Goal: Browse casually: Explore the website without a specific task or goal

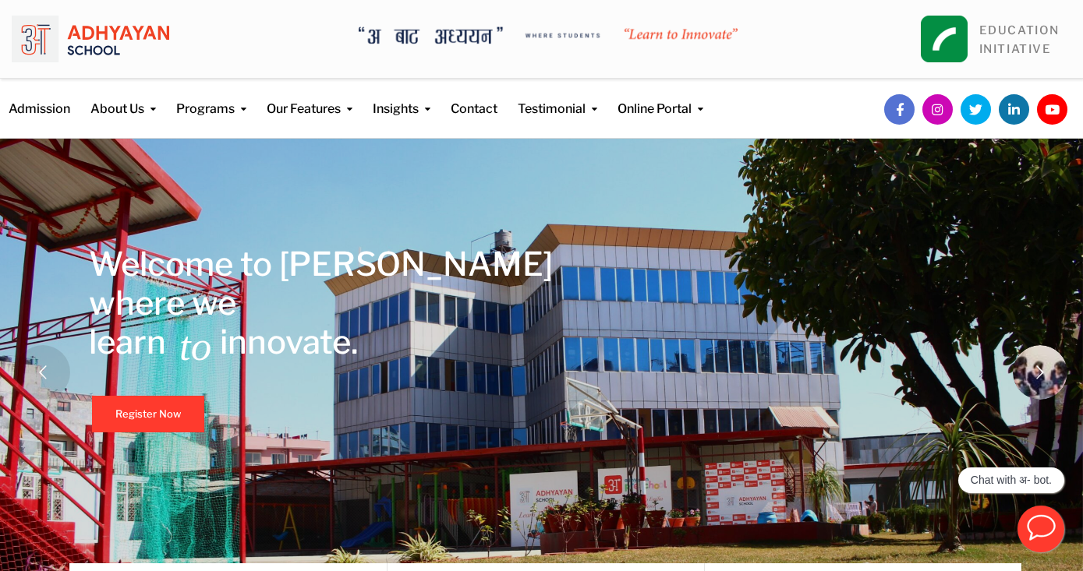
click at [1047, 382] on rs-arrow at bounding box center [1040, 372] width 55 height 55
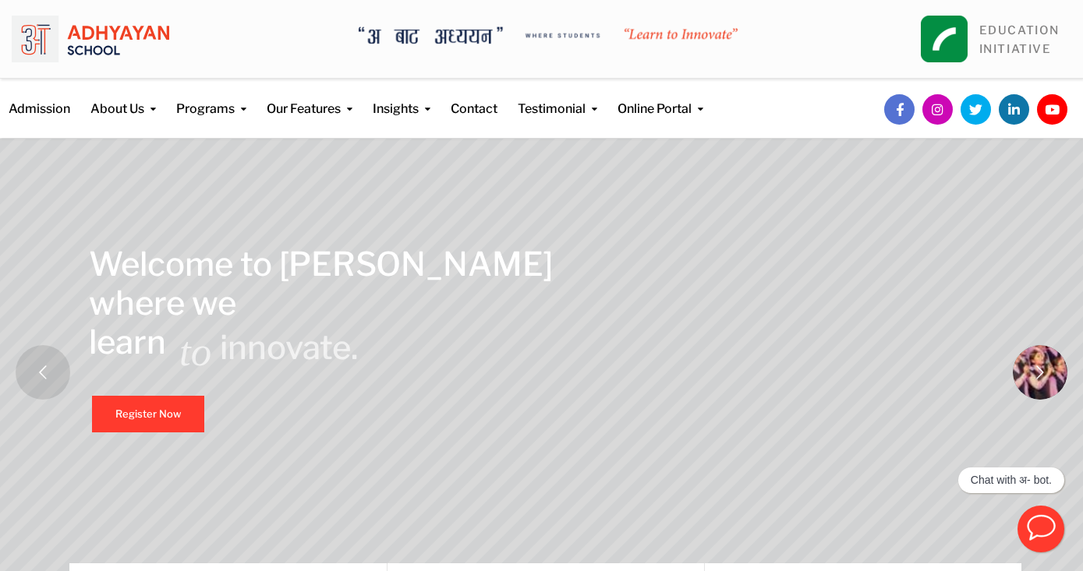
click at [1047, 382] on rs-arrow at bounding box center [1040, 372] width 55 height 55
click at [1027, 377] on rs-arrow at bounding box center [1040, 372] width 55 height 55
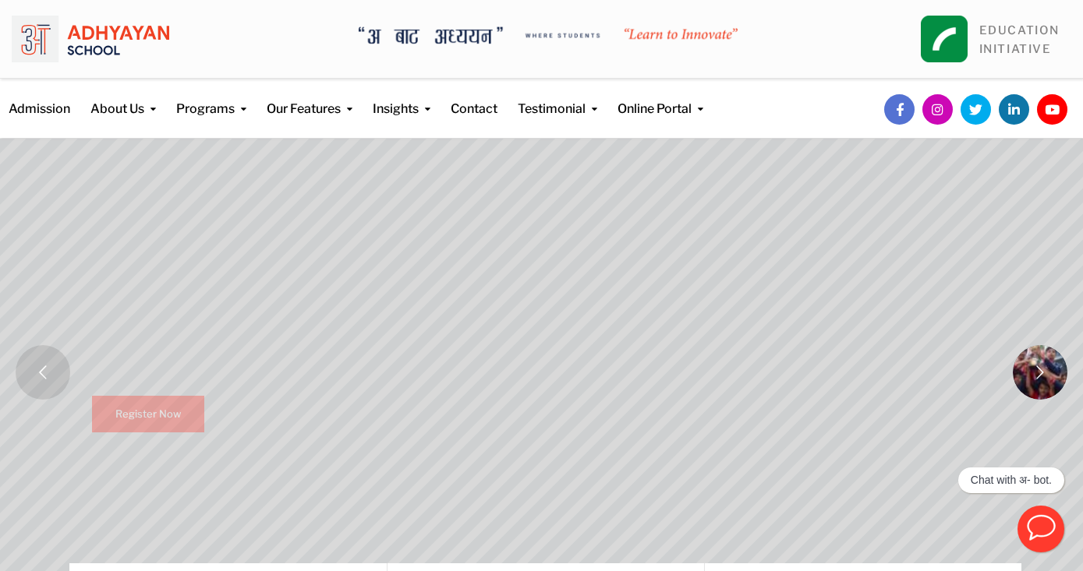
click at [1027, 377] on rs-arrow at bounding box center [1040, 372] width 55 height 55
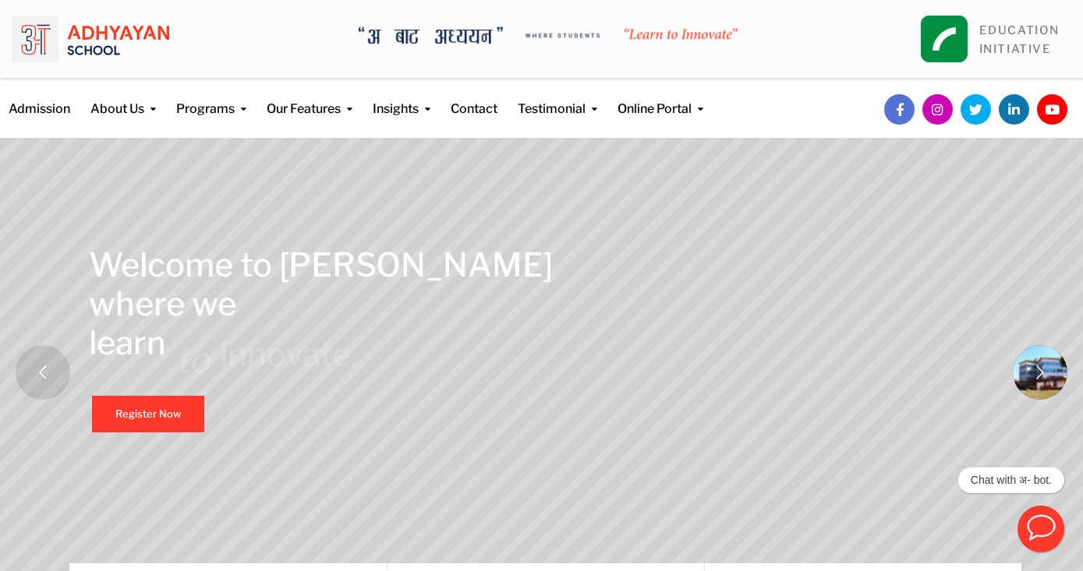
click at [1027, 377] on rs-arrow at bounding box center [1040, 372] width 55 height 55
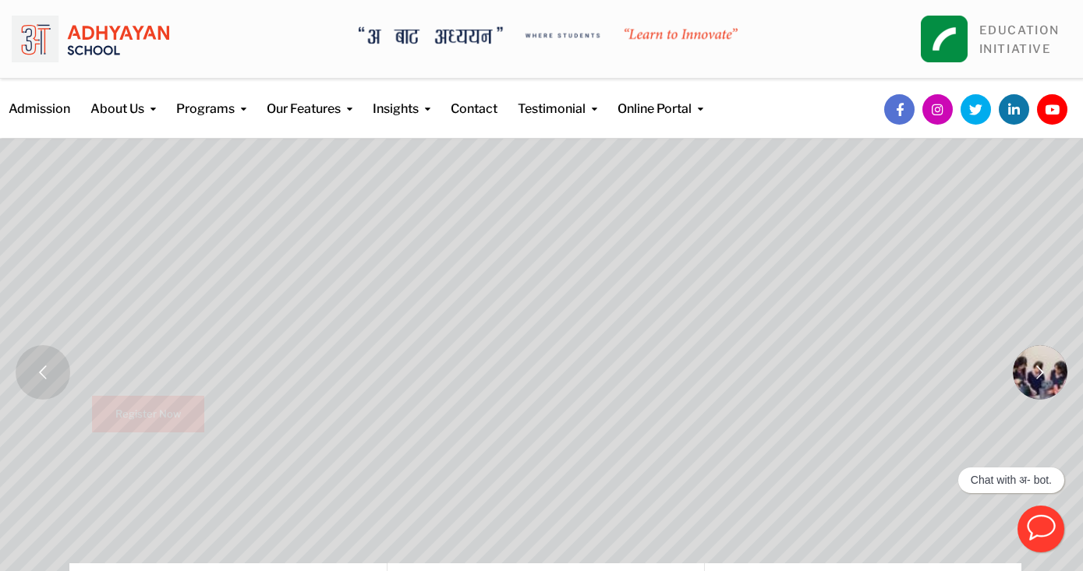
click at [1027, 377] on rs-arrow at bounding box center [1040, 372] width 55 height 55
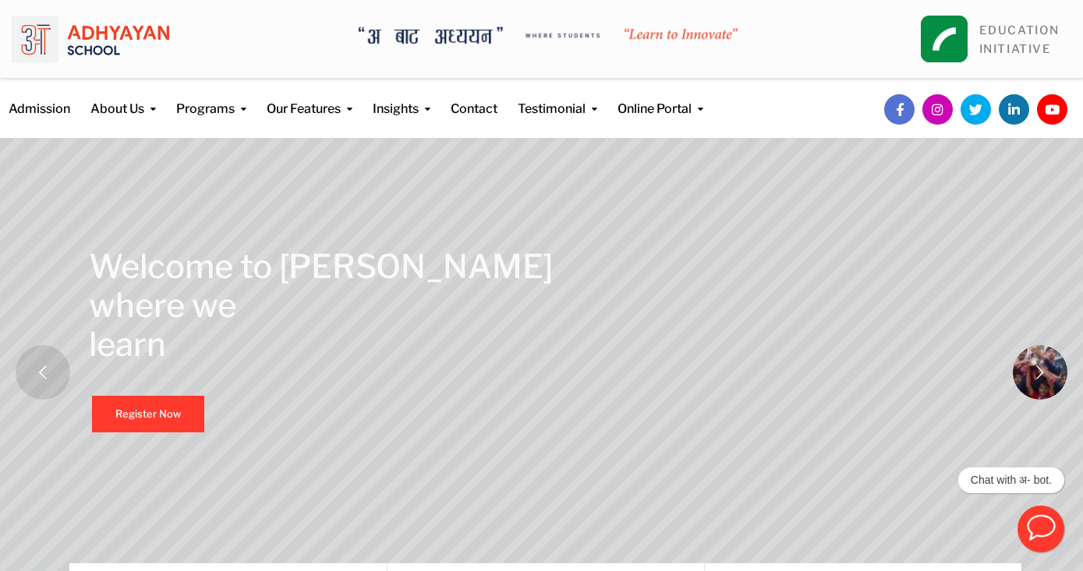
click at [1027, 377] on rs-arrow at bounding box center [1040, 372] width 55 height 55
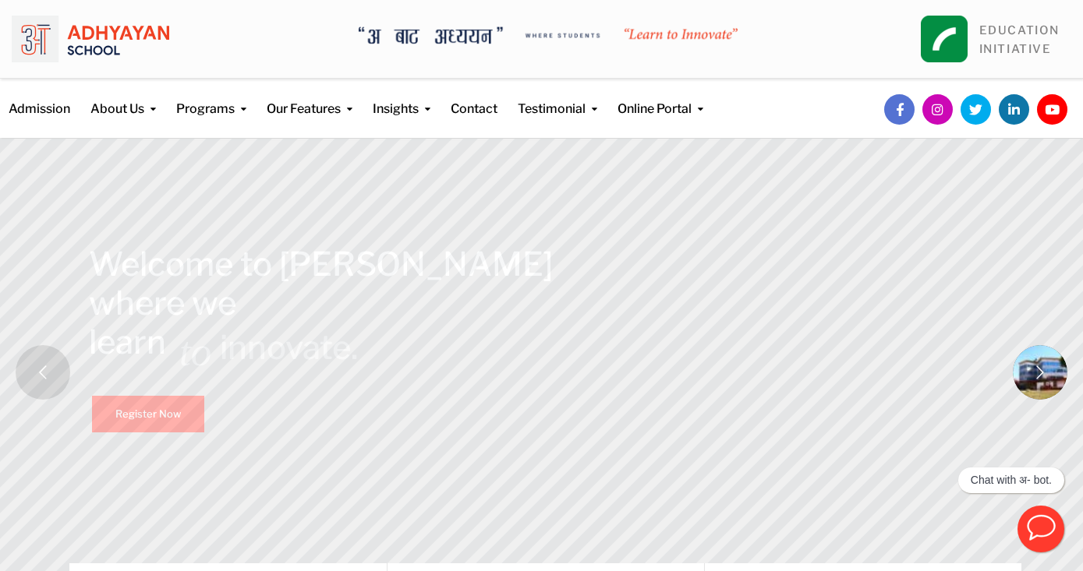
click at [1027, 377] on rs-arrow at bounding box center [1040, 372] width 55 height 55
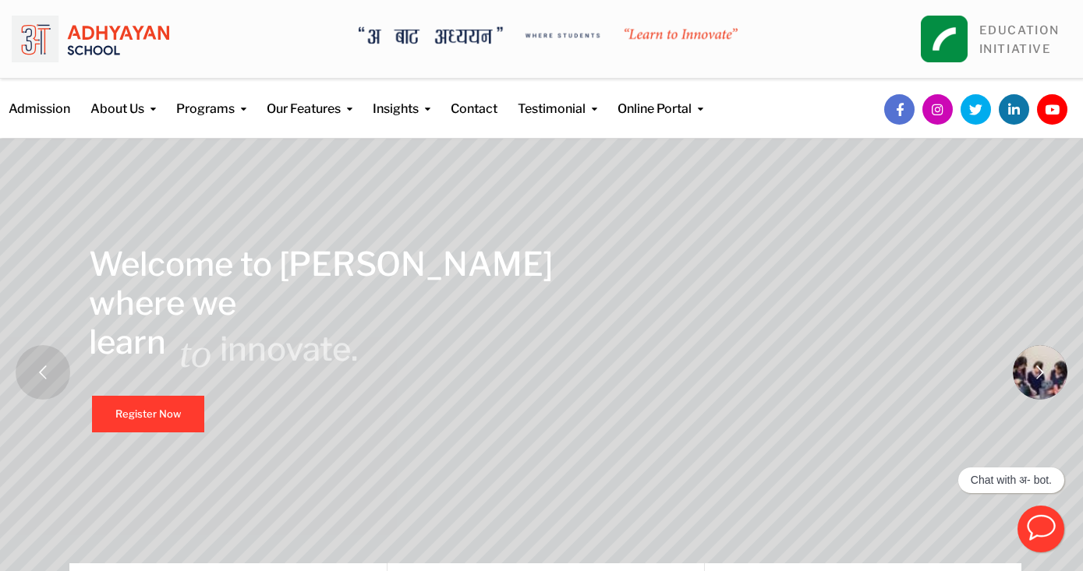
click at [1027, 377] on rs-arrow at bounding box center [1040, 372] width 55 height 55
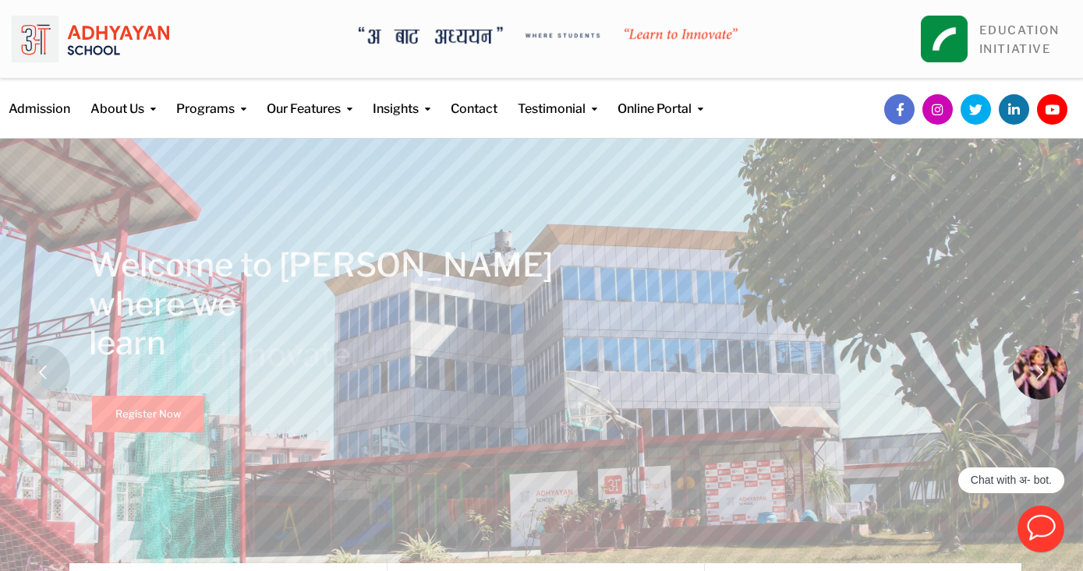
click at [1027, 377] on rs-arrow at bounding box center [1040, 372] width 55 height 55
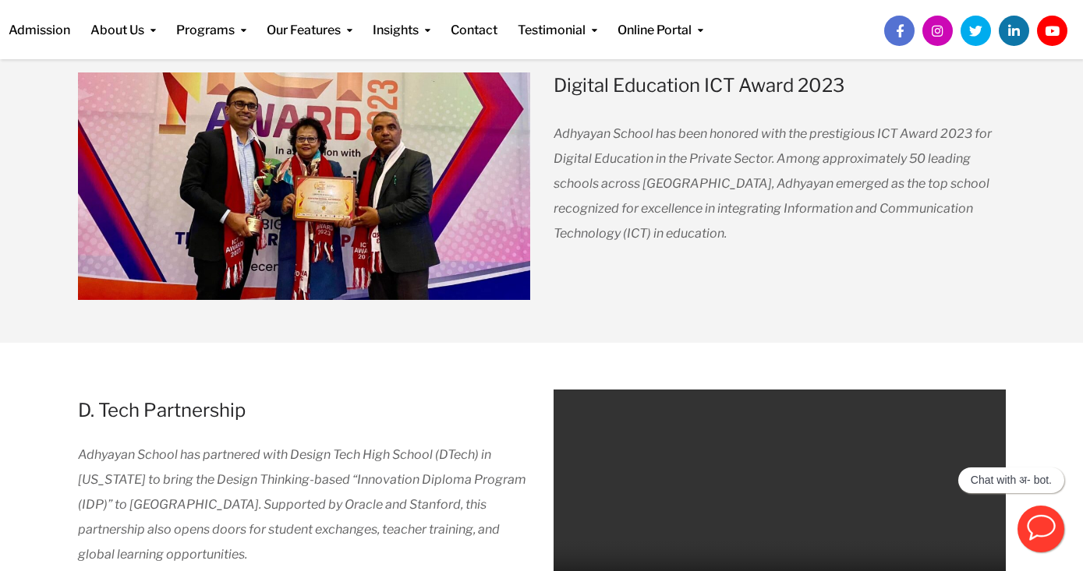
scroll to position [1805, 0]
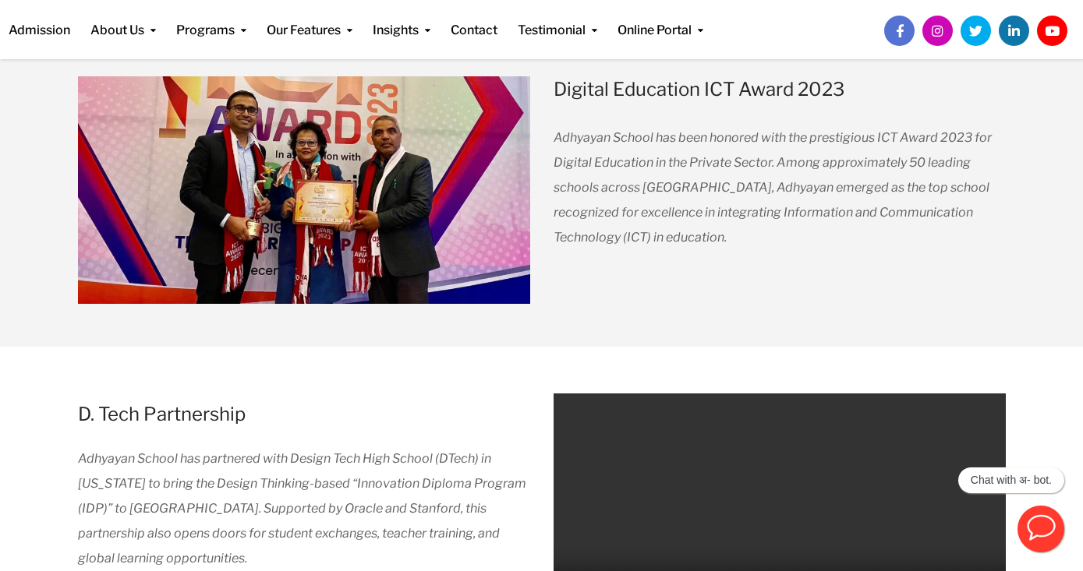
click at [769, 512] on video "Your browser does not support the video tag." at bounding box center [780, 511] width 452 height 234
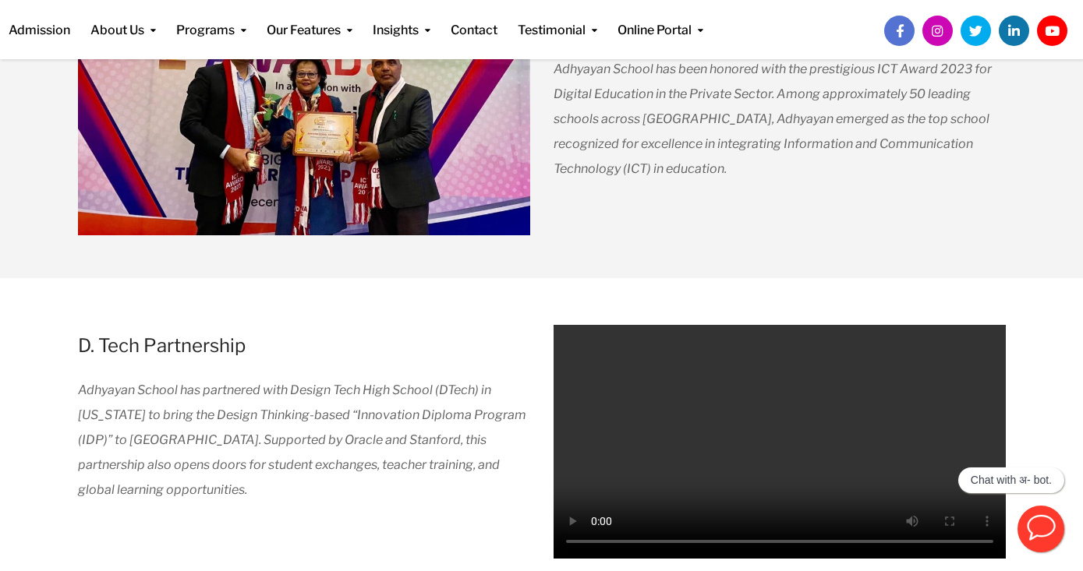
scroll to position [1878, 0]
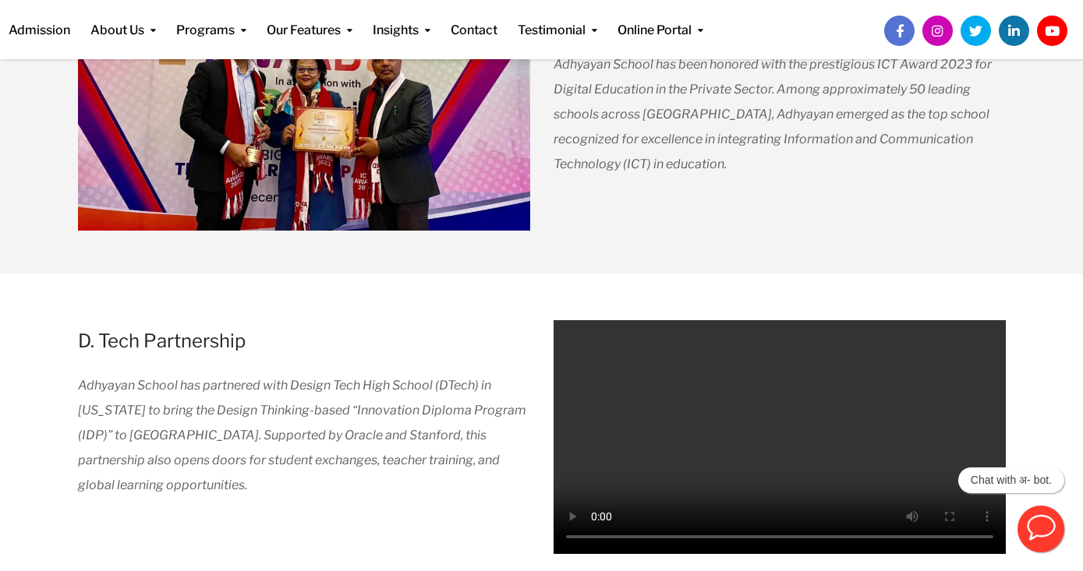
click at [750, 498] on video "Your browser does not support the video tag." at bounding box center [780, 437] width 452 height 234
click at [721, 457] on video "Your browser does not support the video tag." at bounding box center [780, 437] width 452 height 234
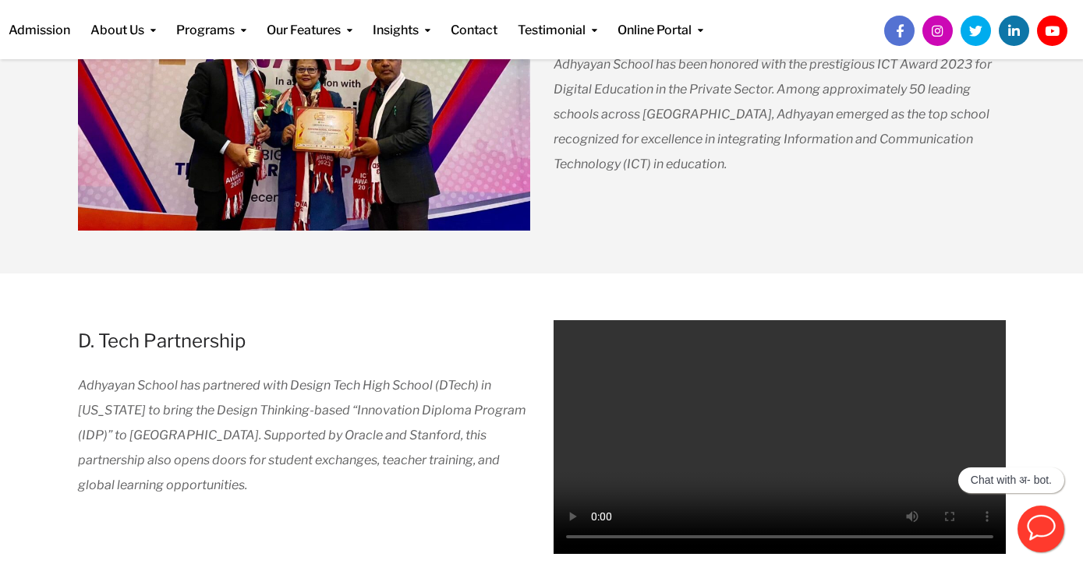
click at [722, 457] on video "Your browser does not support the video tag." at bounding box center [780, 437] width 452 height 234
click at [746, 454] on video "Your browser does not support the video tag." at bounding box center [780, 437] width 452 height 234
click at [746, 453] on video "Your browser does not support the video tag." at bounding box center [780, 437] width 452 height 234
click at [695, 402] on video "Your browser does not support the video tag." at bounding box center [780, 437] width 452 height 234
click at [577, 335] on video "Your browser does not support the video tag." at bounding box center [780, 437] width 452 height 234
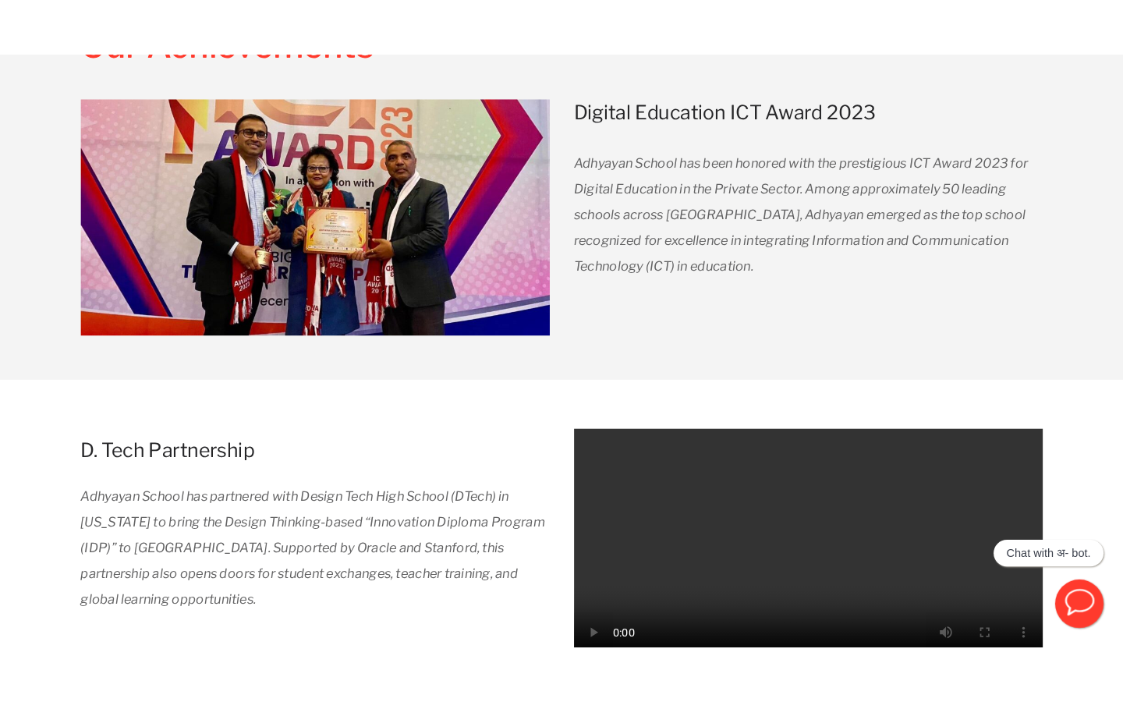
scroll to position [0, 0]
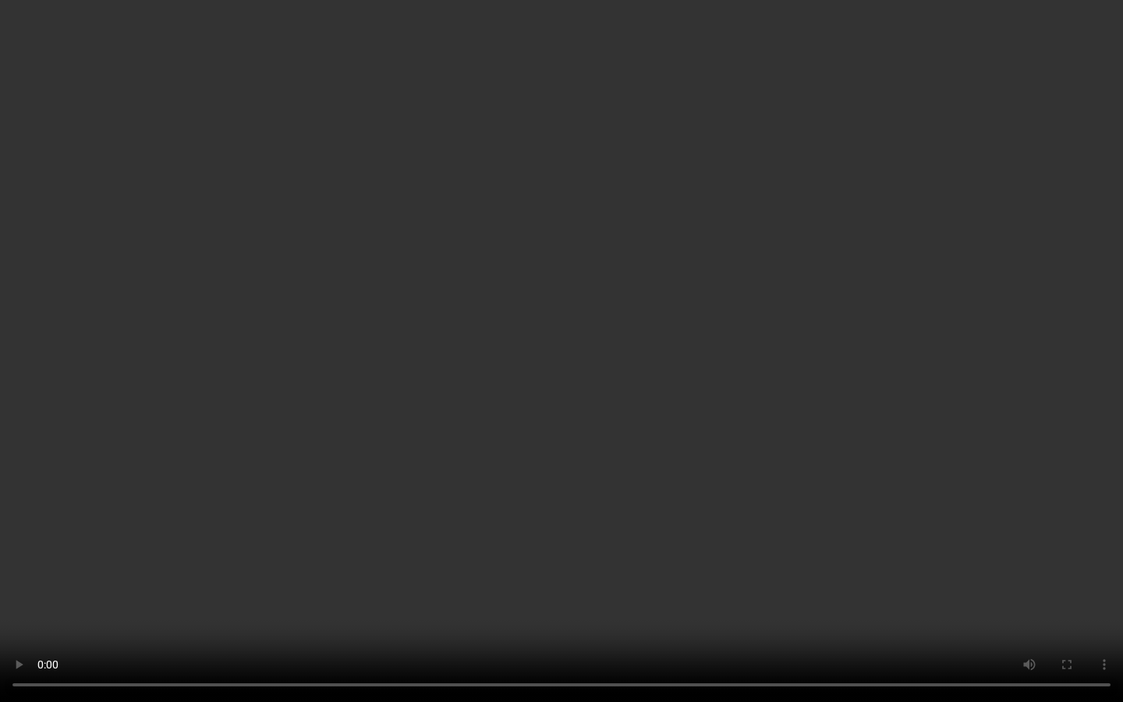
click at [800, 512] on video "Your browser does not support the video tag." at bounding box center [561, 351] width 1123 height 702
click at [397, 571] on video "Your browser does not support the video tag." at bounding box center [561, 351] width 1123 height 702
click at [391, 571] on video "Your browser does not support the video tag." at bounding box center [561, 351] width 1123 height 702
click at [562, 571] on video "Your browser does not support the video tag." at bounding box center [561, 351] width 1123 height 702
click at [932, 564] on video "Your browser does not support the video tag." at bounding box center [561, 351] width 1123 height 702
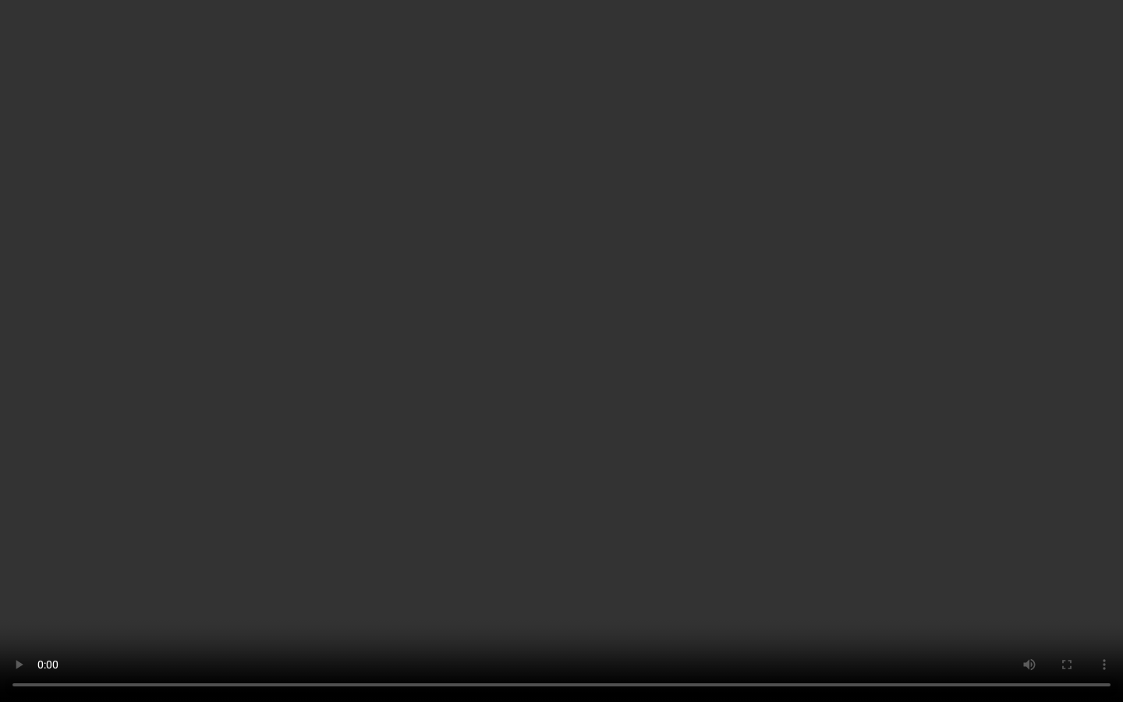
click at [727, 571] on video "Your browser does not support the video tag." at bounding box center [561, 351] width 1123 height 702
drag, startPoint x: 278, startPoint y: 0, endPoint x: 481, endPoint y: 0, distance: 203.5
click at [467, 0] on video "Your browser does not support the video tag." at bounding box center [561, 351] width 1123 height 702
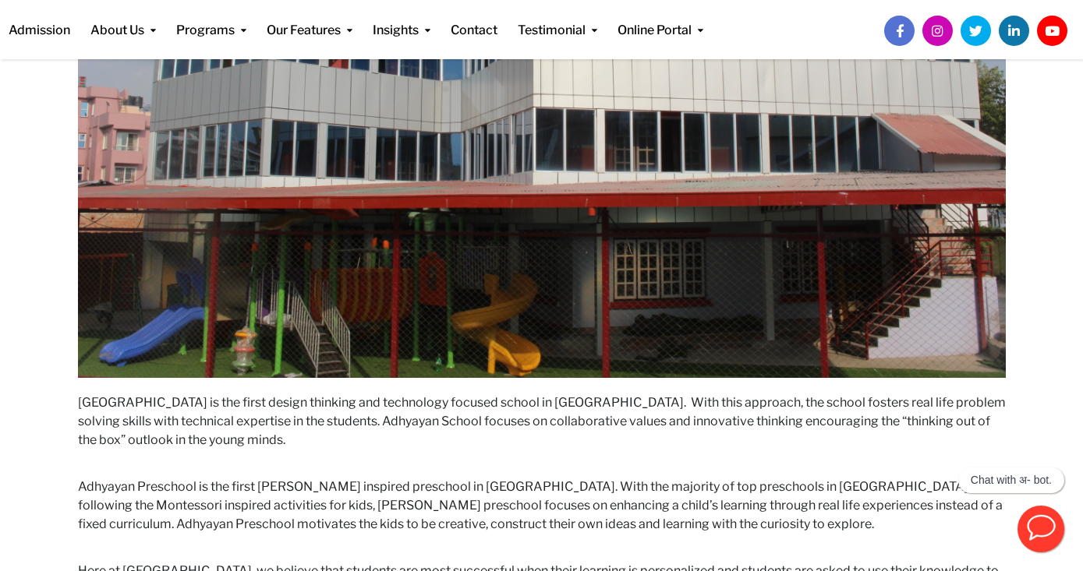
scroll to position [458, 0]
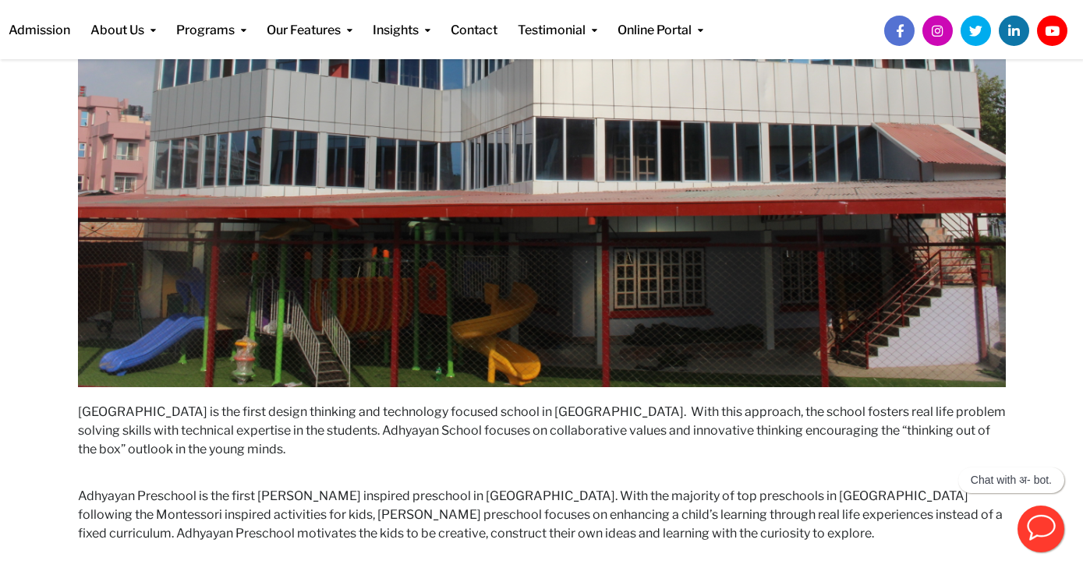
click at [426, 338] on img at bounding box center [542, 78] width 928 height 618
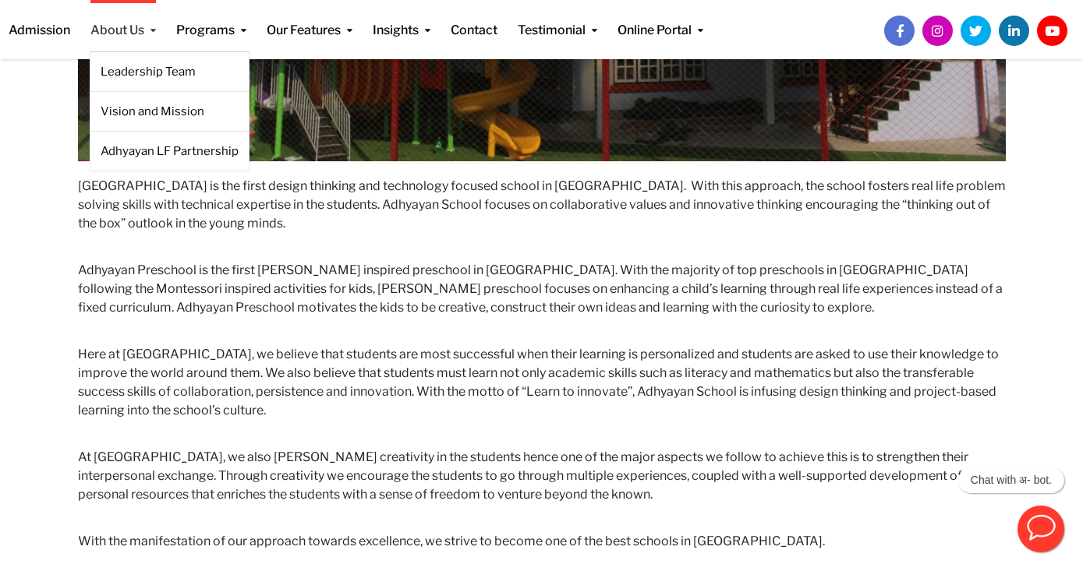
scroll to position [683, 0]
